Goal: Information Seeking & Learning: Learn about a topic

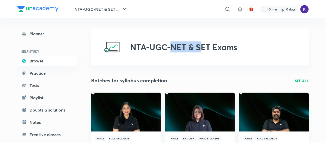
click at [169, 34] on div "NTA-UGC-NET & SET Exams" at bounding box center [200, 47] width 218 height 37
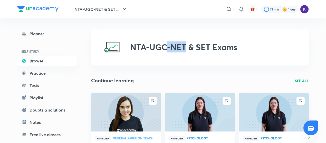
drag, startPoint x: 0, startPoint y: 0, endPoint x: 168, endPoint y: 59, distance: 177.9
click at [168, 59] on div "NTA-UGC-NET & SET Exams" at bounding box center [200, 47] width 218 height 37
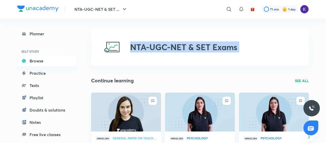
click at [168, 59] on div "NTA-UGC-NET & SET Exams" at bounding box center [200, 47] width 218 height 37
drag, startPoint x: 168, startPoint y: 59, endPoint x: 163, endPoint y: 89, distance: 30.7
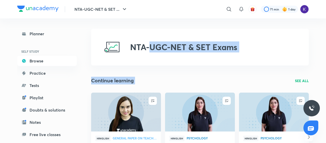
drag, startPoint x: 167, startPoint y: 74, endPoint x: 161, endPoint y: 20, distance: 54.7
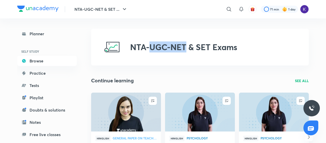
drag, startPoint x: 161, startPoint y: 20, endPoint x: 169, endPoint y: 66, distance: 47.2
drag, startPoint x: 297, startPoint y: 85, endPoint x: 103, endPoint y: -31, distance: 226.0
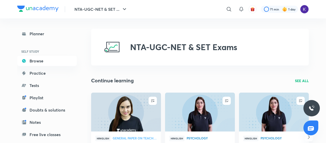
click at [156, 8] on div "​" at bounding box center [187, 9] width 94 height 12
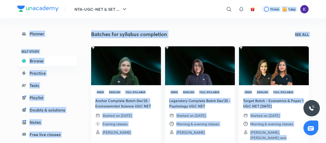
scroll to position [356, 0]
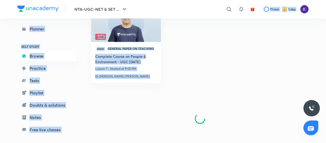
drag, startPoint x: 156, startPoint y: 8, endPoint x: 207, endPoint y: 80, distance: 88.4
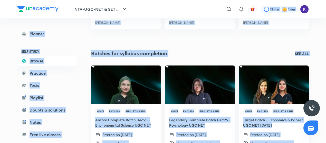
scroll to position [0, 0]
